Goal: Task Accomplishment & Management: Manage account settings

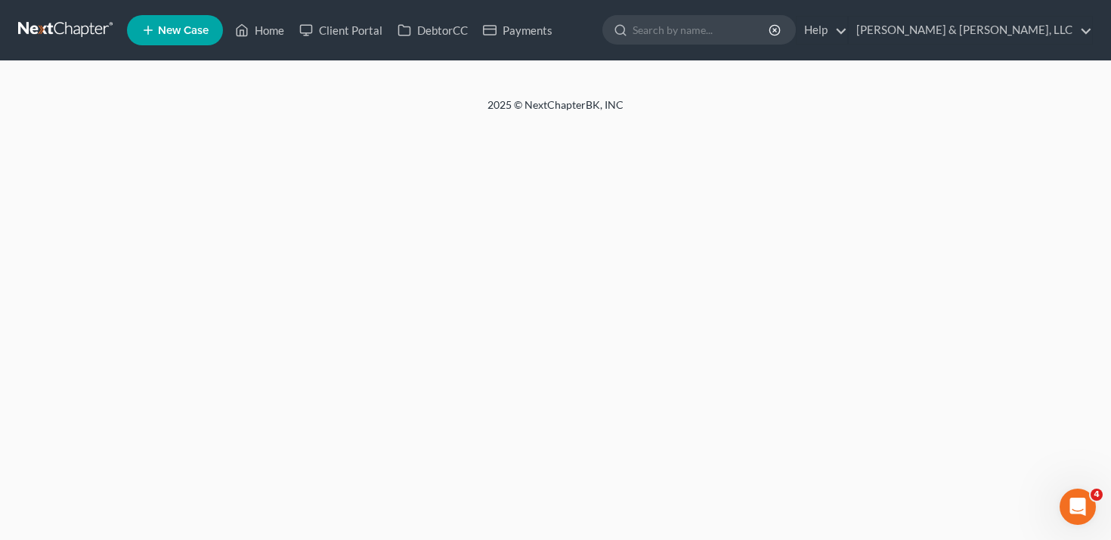
select select "2"
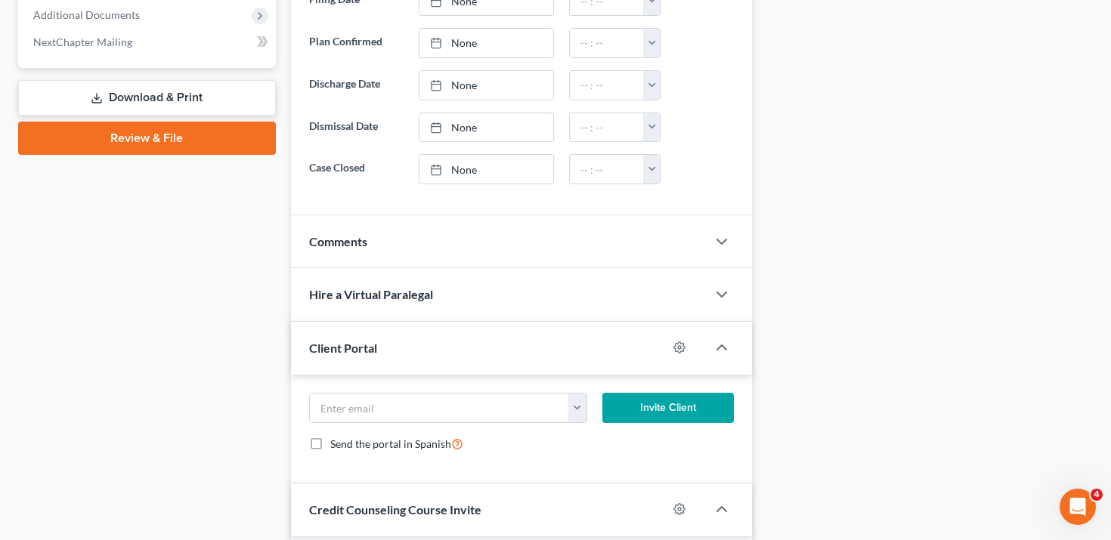
scroll to position [678, 0]
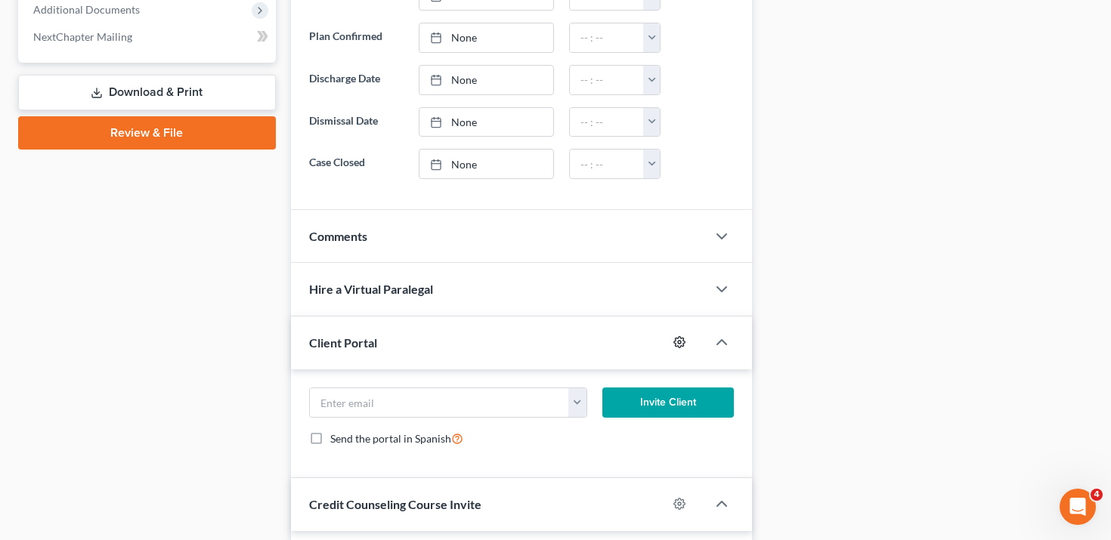
click at [673, 345] on icon "button" at bounding box center [679, 342] width 12 height 12
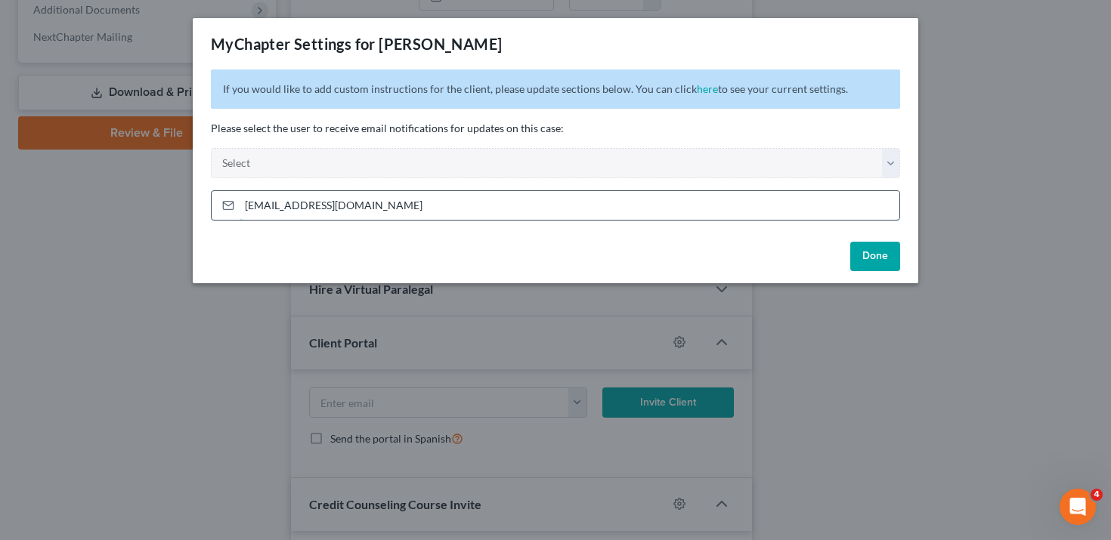
click at [483, 209] on input "[EMAIL_ADDRESS][DOMAIN_NAME]" at bounding box center [570, 205] width 660 height 29
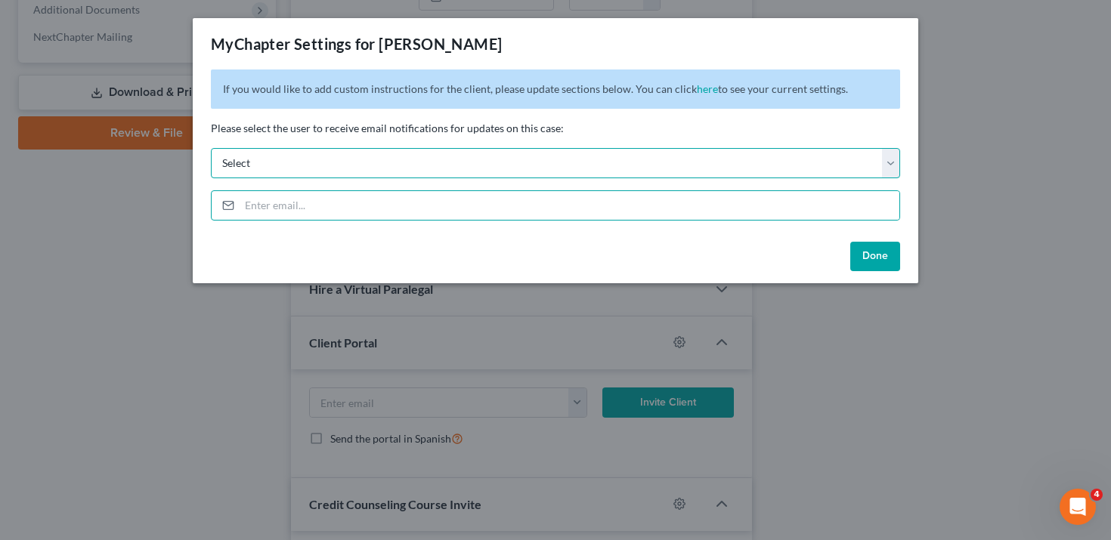
click at [472, 172] on select "Select [EMAIL_ADDRESS][DOMAIN_NAME] [EMAIL_ADDRESS][DOMAIN_NAME] [EMAIL_ADDRESS…" at bounding box center [555, 163] width 689 height 30
select select "0"
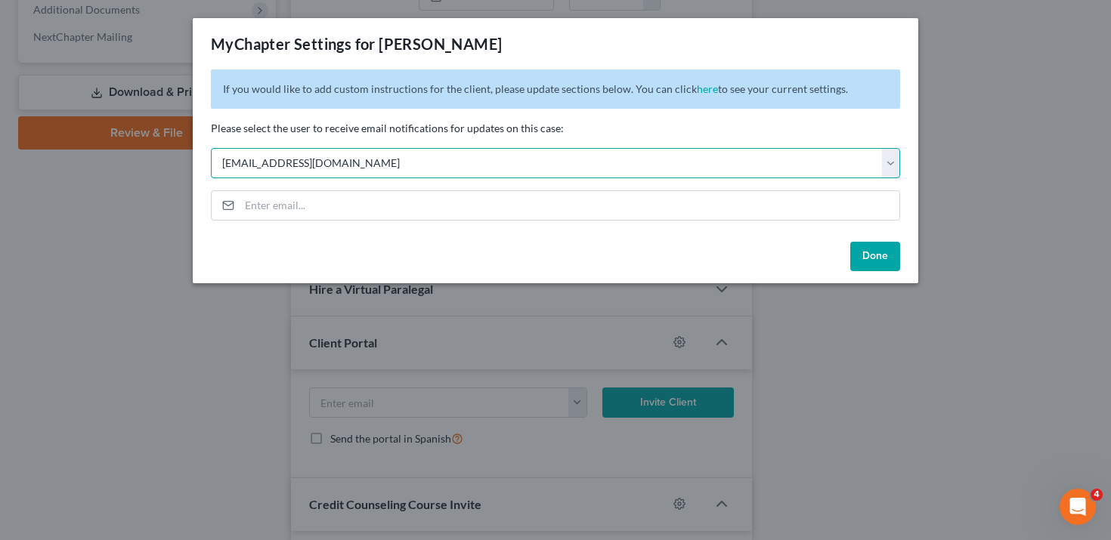
click at [211, 148] on select "Select [EMAIL_ADDRESS][DOMAIN_NAME] [EMAIL_ADDRESS][DOMAIN_NAME] [EMAIL_ADDRESS…" at bounding box center [555, 163] width 689 height 30
click at [466, 164] on select "Select [EMAIL_ADDRESS][DOMAIN_NAME] [EMAIL_ADDRESS][DOMAIN_NAME] [EMAIL_ADDRESS…" at bounding box center [555, 163] width 689 height 30
click at [211, 148] on select "Select [EMAIL_ADDRESS][DOMAIN_NAME] [EMAIL_ADDRESS][DOMAIN_NAME] [EMAIL_ADDRESS…" at bounding box center [555, 163] width 689 height 30
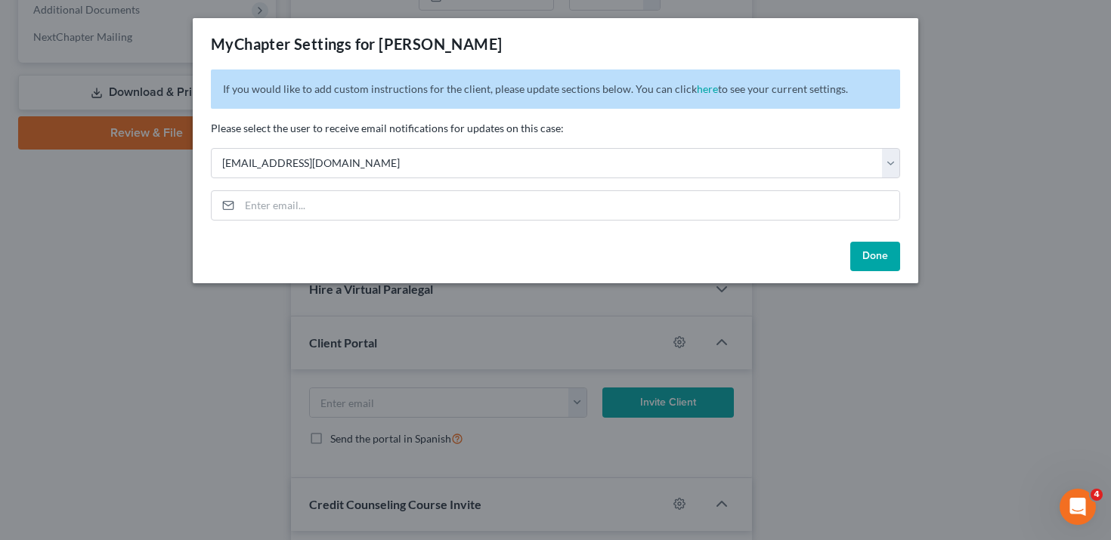
click at [869, 250] on button "Done" at bounding box center [875, 257] width 50 height 30
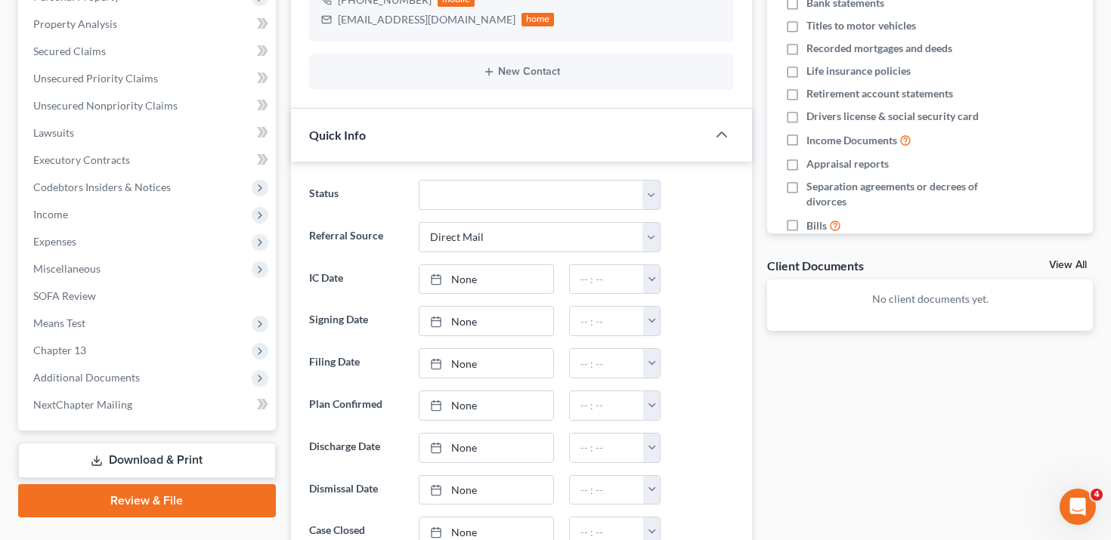
scroll to position [185, 0]
